Goal: Task Accomplishment & Management: Use online tool/utility

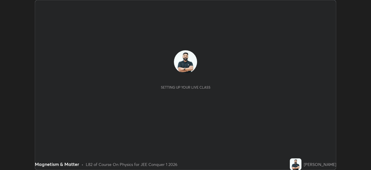
scroll to position [170, 371]
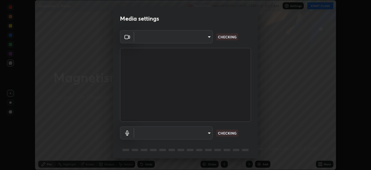
type input "30251ce0796c2ee0dc5d2d3dd8c2e2a63244bb54eceb0ee1850135d5fd661110"
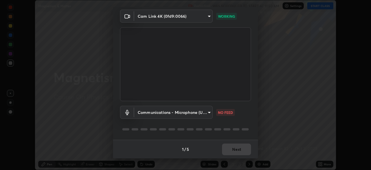
click at [205, 113] on body "Erase all Magnetism & Matter Recording WAS SCHEDULED TO START AT 11:50 AM Setti…" at bounding box center [185, 85] width 371 height 170
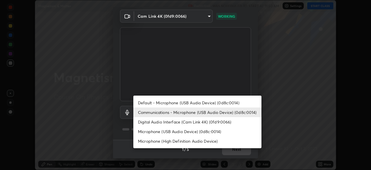
click at [191, 125] on li "Digital Audio Interface (Cam Link 4K) (0fd9:0066)" at bounding box center [197, 122] width 128 height 10
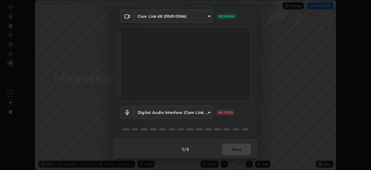
click at [189, 113] on body "Erase all Magnetism & Matter Recording WAS SCHEDULED TO START AT 11:50 AM Setti…" at bounding box center [185, 85] width 371 height 170
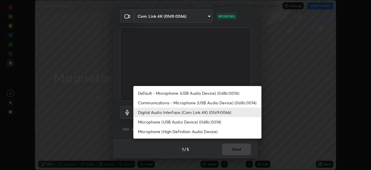
click at [187, 105] on li "Communications - Microphone (USB Audio Device) (0d8c:0014)" at bounding box center [197, 103] width 128 height 10
type input "communications"
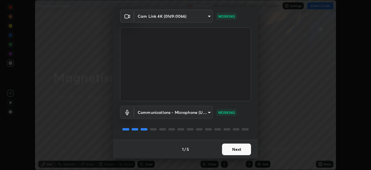
click at [240, 151] on button "Next" at bounding box center [236, 149] width 29 height 12
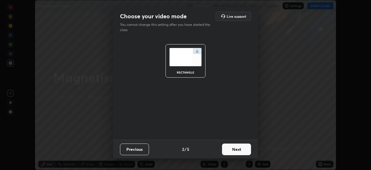
scroll to position [0, 0]
click at [241, 152] on button "Next" at bounding box center [236, 149] width 29 height 12
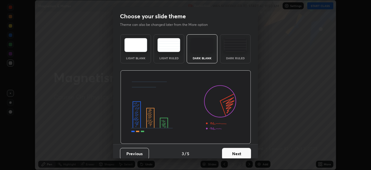
click at [243, 151] on button "Next" at bounding box center [236, 154] width 29 height 12
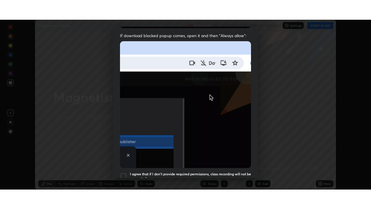
scroll to position [139, 0]
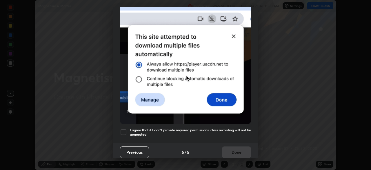
click at [232, 130] on h5 "I agree that if I don't provide required permissions, class recording will not …" at bounding box center [190, 132] width 121 height 9
click at [235, 150] on button "Done" at bounding box center [236, 152] width 29 height 12
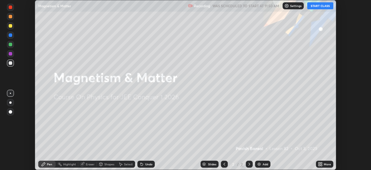
click at [318, 166] on icon at bounding box center [320, 164] width 5 height 5
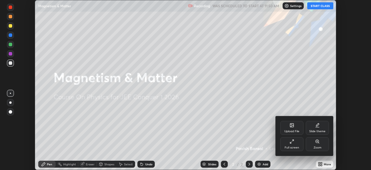
click at [294, 147] on div "Full screen" at bounding box center [292, 147] width 15 height 3
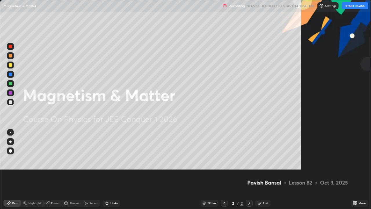
scroll to position [209, 371]
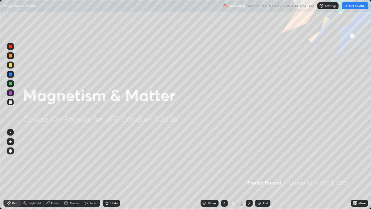
click at [350, 6] on button "START CLASS" at bounding box center [355, 5] width 26 height 7
click at [262, 169] on div "Add" at bounding box center [262, 203] width 15 height 7
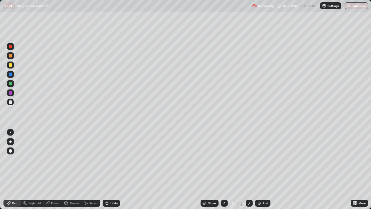
click at [10, 142] on div at bounding box center [10, 141] width 2 height 2
click at [108, 169] on icon at bounding box center [107, 203] width 5 height 5
click at [11, 66] on div at bounding box center [10, 64] width 3 height 3
click at [118, 169] on div "Undo" at bounding box center [111, 203] width 17 height 7
click at [261, 169] on img at bounding box center [259, 203] width 5 height 5
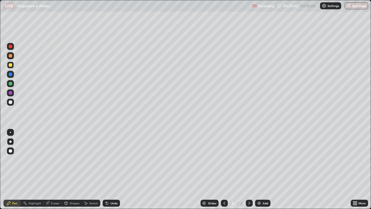
click at [12, 104] on div at bounding box center [10, 102] width 7 height 7
click at [115, 169] on div "Undo" at bounding box center [111, 203] width 17 height 7
click at [262, 169] on div "Add" at bounding box center [262, 203] width 15 height 7
click at [11, 103] on div at bounding box center [10, 101] width 3 height 3
click at [10, 74] on div at bounding box center [10, 74] width 3 height 3
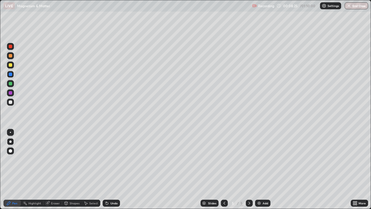
click at [11, 66] on div at bounding box center [10, 64] width 3 height 3
click at [10, 93] on div at bounding box center [10, 92] width 3 height 3
click at [11, 84] on div at bounding box center [10, 83] width 3 height 3
click at [262, 169] on div "Add" at bounding box center [262, 203] width 15 height 7
click at [10, 101] on div at bounding box center [10, 101] width 3 height 3
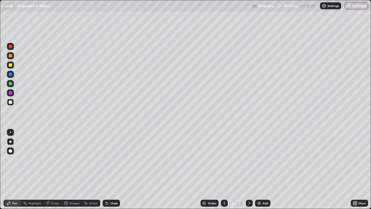
click at [10, 67] on div at bounding box center [10, 64] width 7 height 7
click at [11, 102] on div at bounding box center [10, 101] width 3 height 3
click at [10, 67] on div at bounding box center [10, 64] width 7 height 7
click at [11, 93] on div at bounding box center [10, 92] width 3 height 3
click at [111, 169] on div "Undo" at bounding box center [114, 203] width 7 height 3
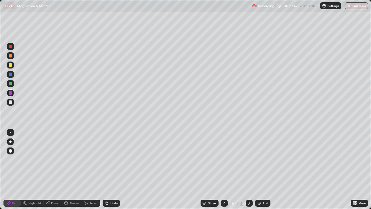
click at [13, 104] on div at bounding box center [10, 102] width 7 height 7
click at [261, 169] on img at bounding box center [259, 203] width 5 height 5
click at [11, 66] on div at bounding box center [10, 64] width 3 height 3
click at [10, 93] on div at bounding box center [10, 92] width 3 height 3
click at [114, 169] on div "Undo" at bounding box center [114, 203] width 7 height 3
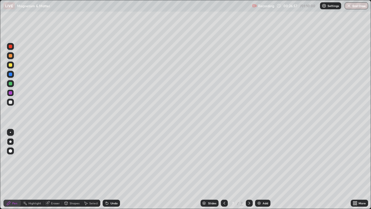
click at [116, 169] on div "Undo" at bounding box center [114, 203] width 7 height 3
click at [118, 169] on div "Undo" at bounding box center [111, 203] width 17 height 7
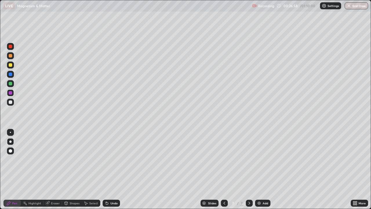
click at [118, 169] on div "Undo" at bounding box center [111, 203] width 17 height 7
click at [119, 169] on div "Undo" at bounding box center [111, 203] width 17 height 7
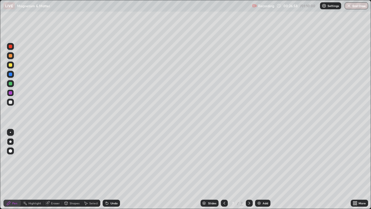
click at [119, 169] on div "Undo" at bounding box center [111, 203] width 17 height 7
click at [117, 169] on div "Undo" at bounding box center [111, 203] width 17 height 7
click at [114, 169] on div "Undo" at bounding box center [114, 203] width 7 height 3
click at [37, 169] on div "Highlight" at bounding box center [34, 203] width 13 height 3
click at [16, 169] on div "Pen" at bounding box center [14, 203] width 5 height 3
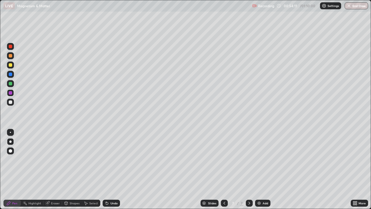
click at [363, 5] on button "End Class" at bounding box center [356, 5] width 23 height 7
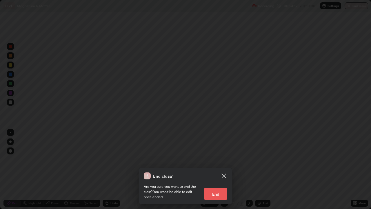
click at [222, 169] on button "End" at bounding box center [215, 194] width 23 height 12
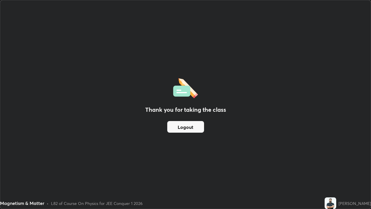
click at [186, 128] on button "Logout" at bounding box center [185, 127] width 37 height 12
